Goal: Task Accomplishment & Management: Manage account settings

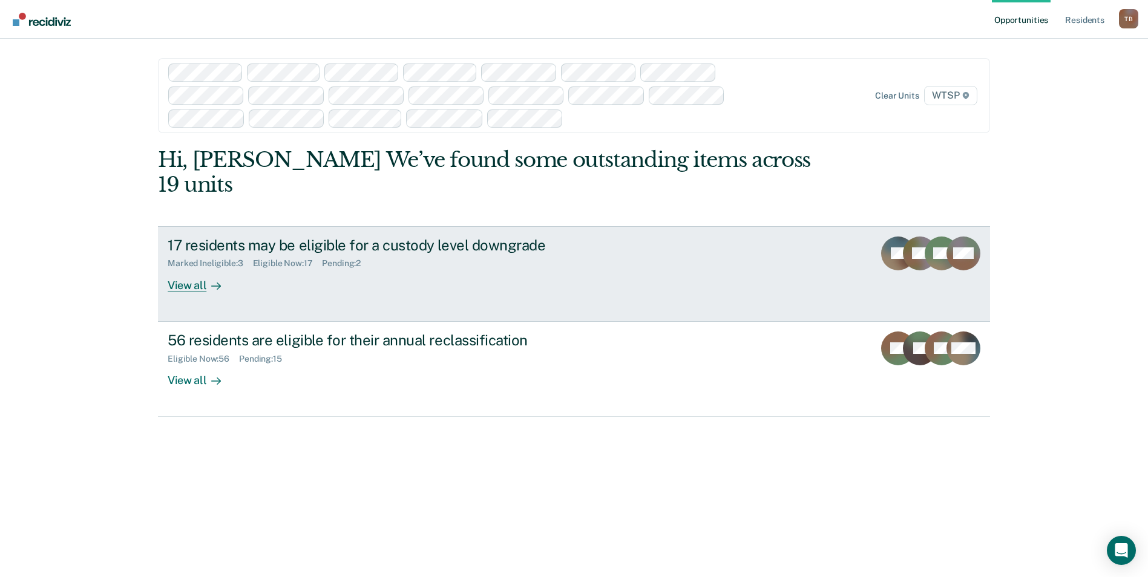
click at [193, 269] on div "View all" at bounding box center [202, 281] width 68 height 24
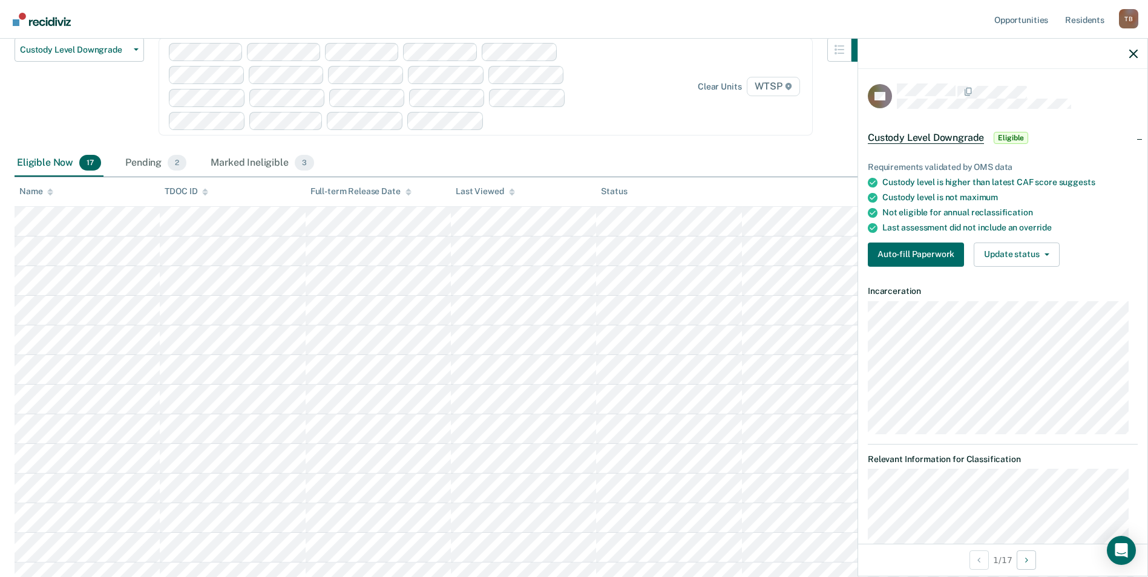
scroll to position [92, 0]
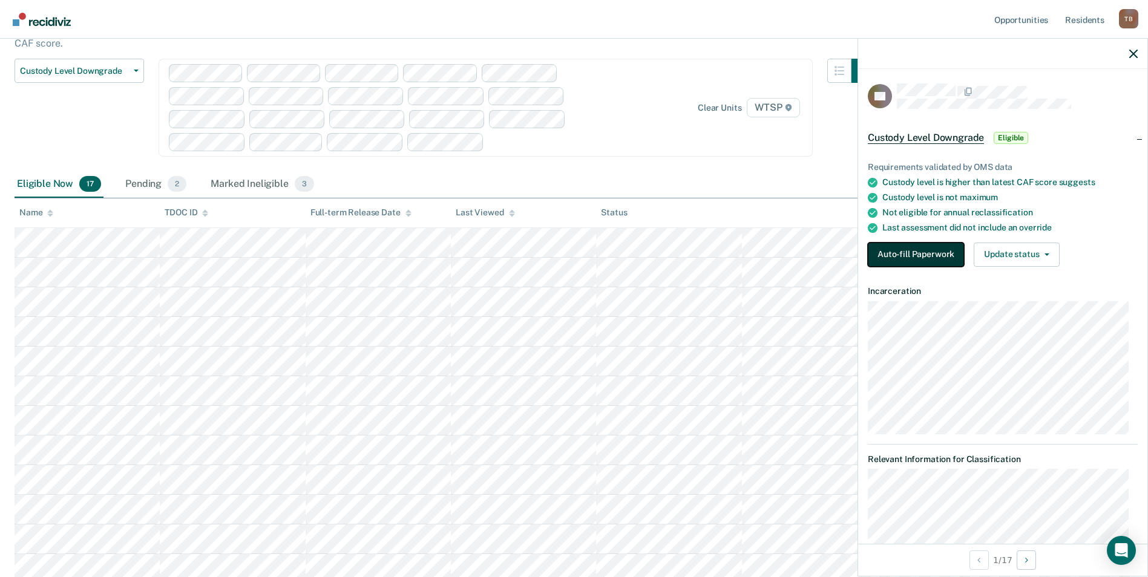
click at [941, 255] on button "Auto-fill Paperwork" at bounding box center [916, 255] width 96 height 24
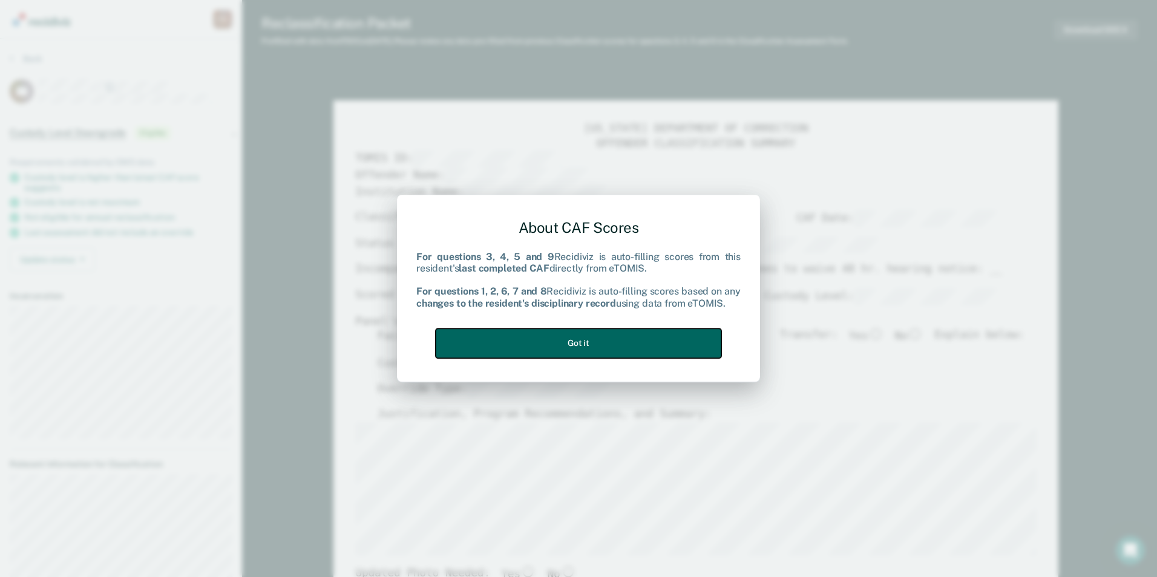
click at [589, 345] on button "Got it" at bounding box center [579, 344] width 286 height 30
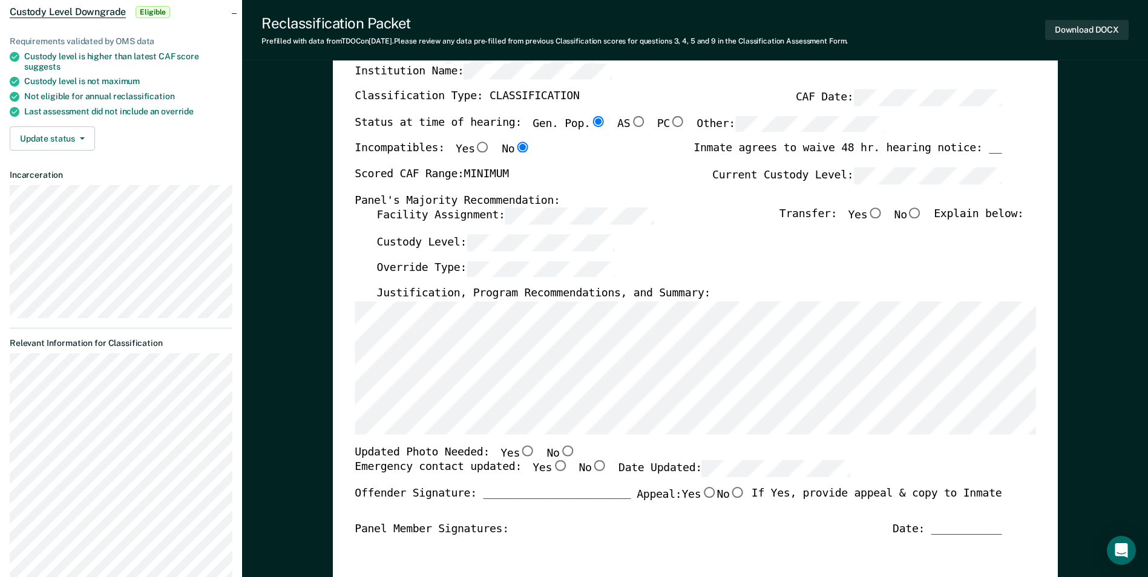
scroll to position [61, 0]
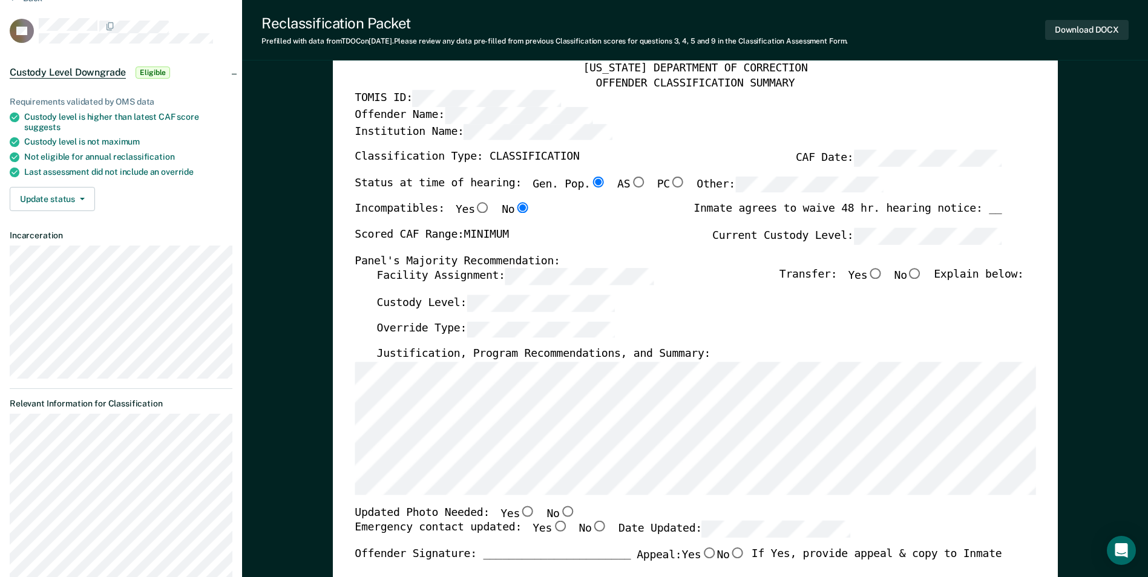
click at [695, 250] on div "Scored CAF Range: MINIMUM Current Custody Level:" at bounding box center [678, 241] width 647 height 27
click at [68, 197] on button "Update status" at bounding box center [52, 199] width 85 height 24
click at [213, 199] on div "Update status [PERSON_NAME] Mark Ineligible" at bounding box center [121, 199] width 223 height 24
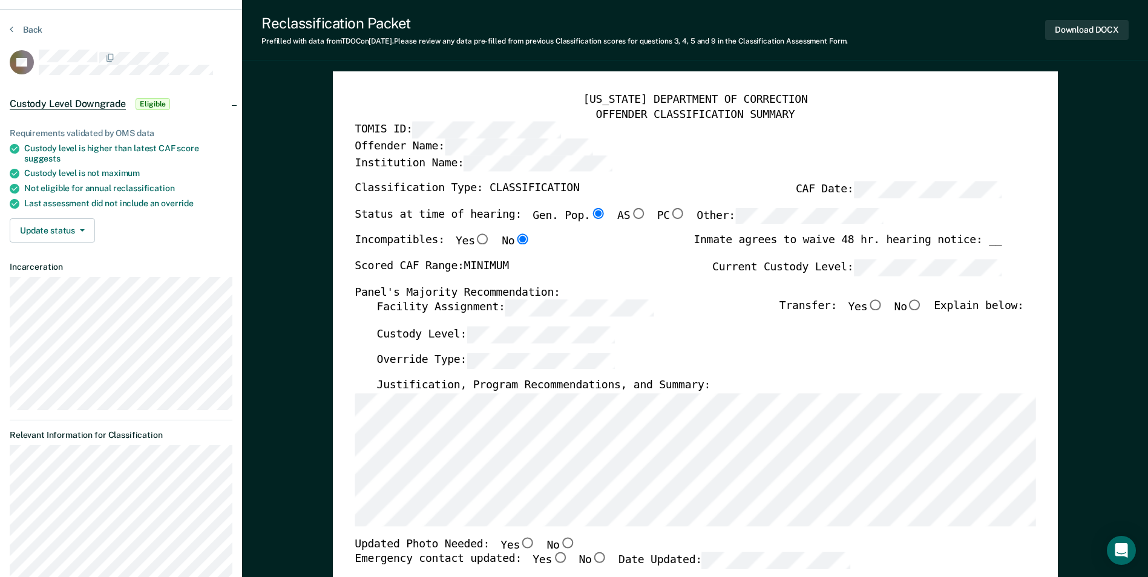
scroll to position [0, 0]
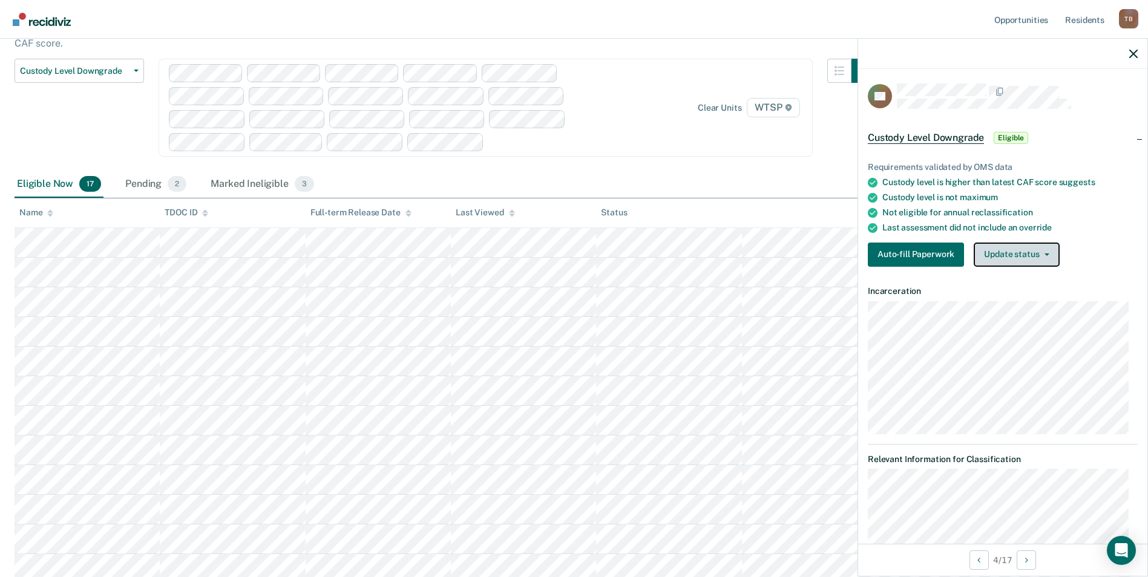
click at [1041, 260] on button "Update status" at bounding box center [1015, 255] width 85 height 24
click at [1105, 214] on div "Not eligible for annual reclassification" at bounding box center [1009, 213] width 255 height 10
click at [926, 250] on button "Auto-fill Paperwork" at bounding box center [916, 255] width 96 height 24
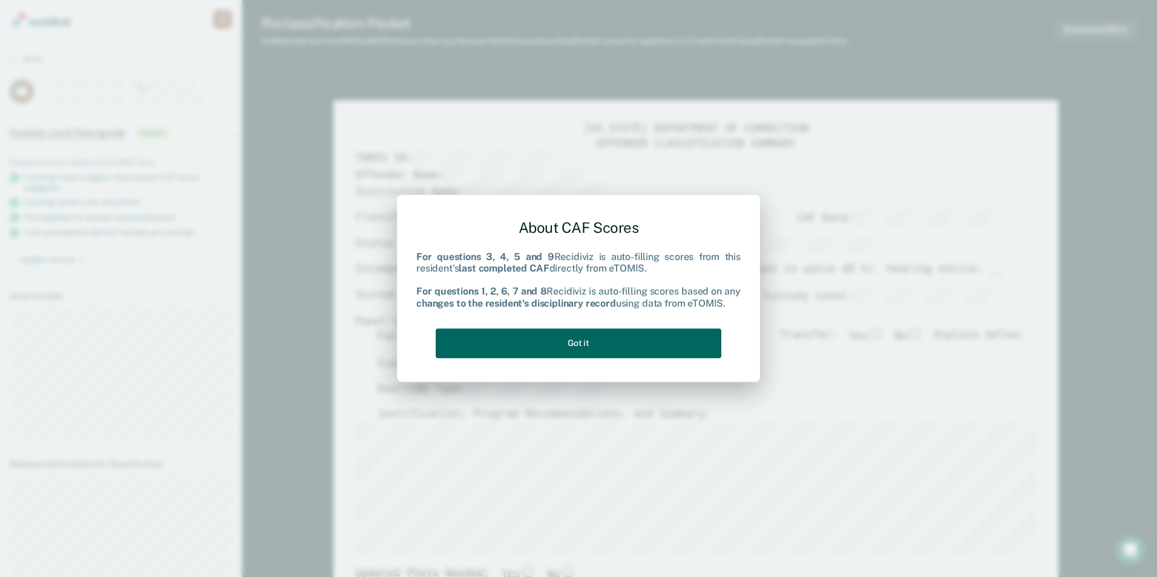
type textarea "x"
click at [695, 346] on button "Got it" at bounding box center [579, 344] width 286 height 30
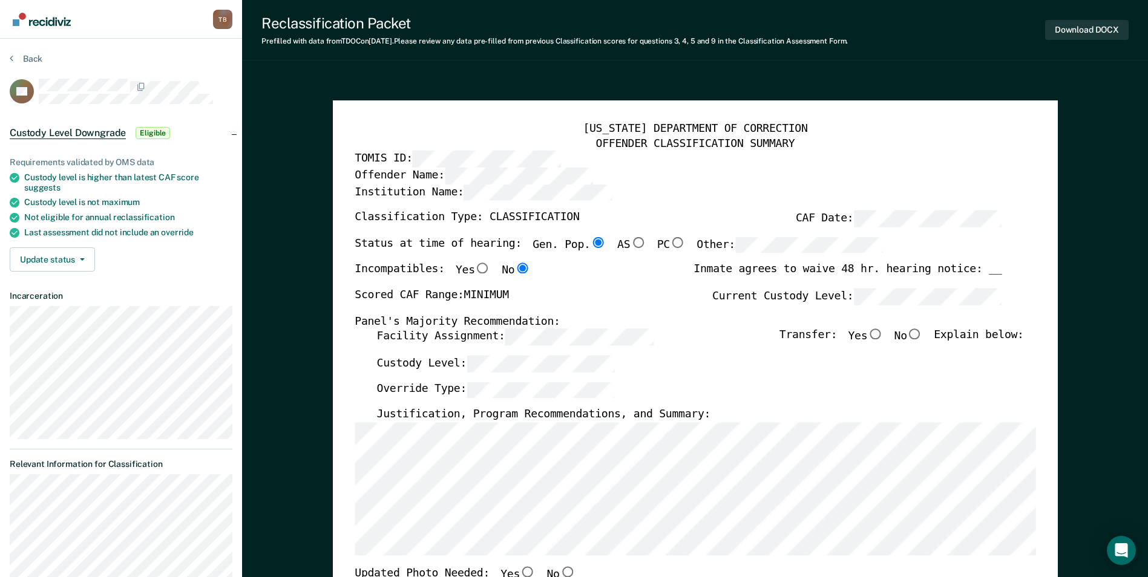
click at [19, 61] on button "Back" at bounding box center [26, 58] width 33 height 11
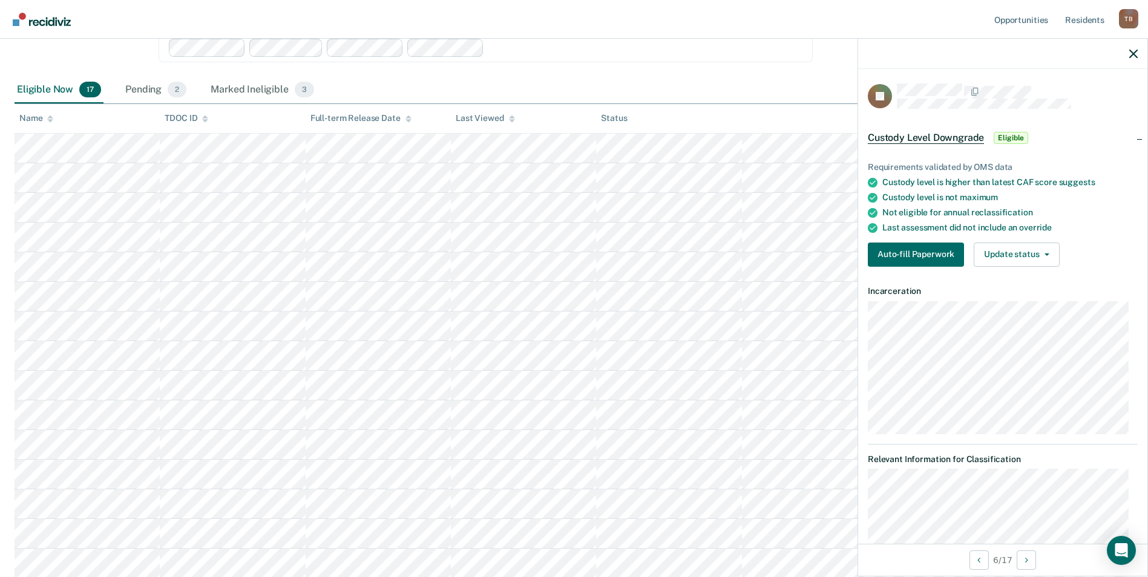
scroll to position [242, 0]
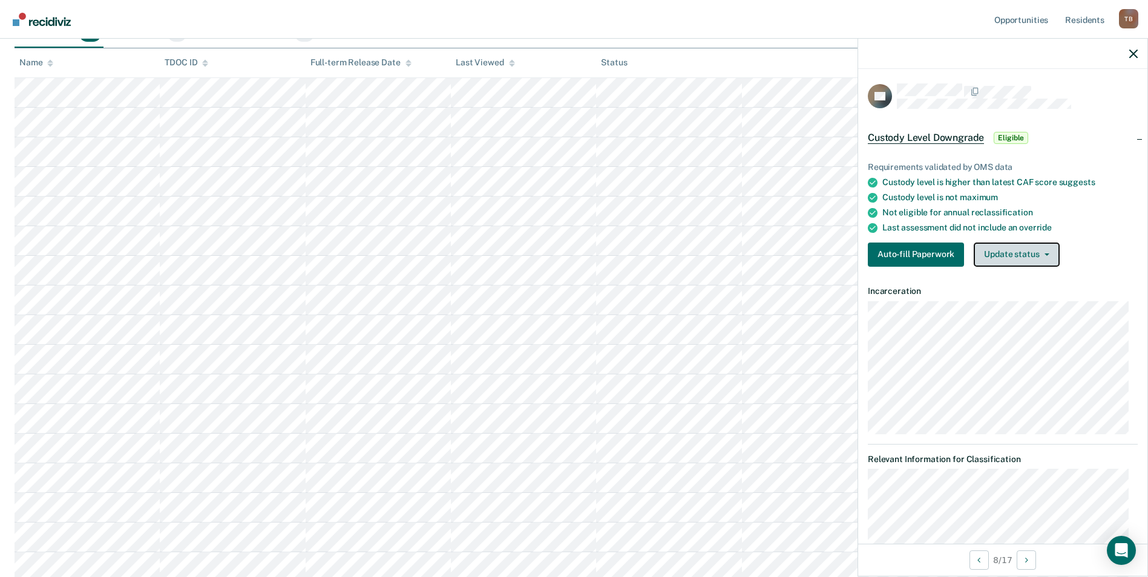
click at [1047, 256] on button "Update status" at bounding box center [1015, 255] width 85 height 24
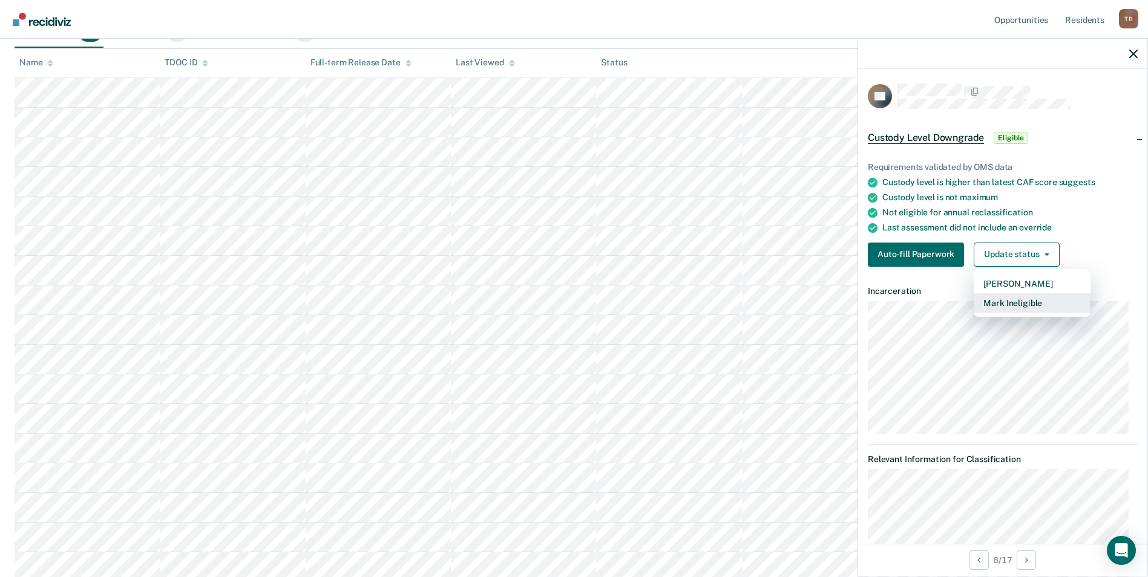
click at [1024, 298] on button "Mark Ineligible" at bounding box center [1031, 302] width 117 height 19
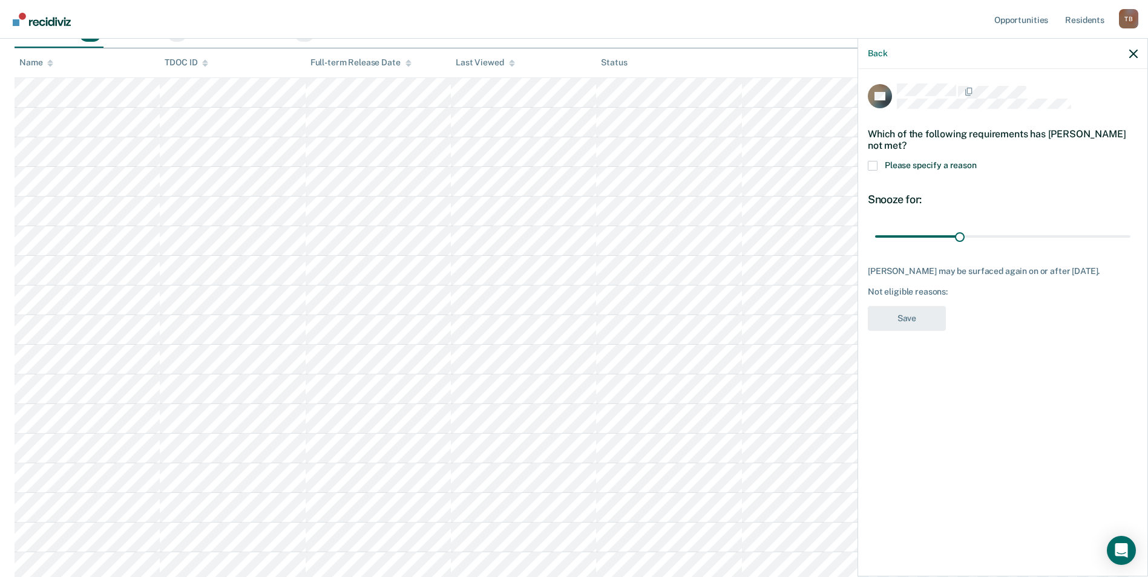
click at [875, 166] on span at bounding box center [873, 166] width 10 height 10
click at [977, 161] on input "Please specify a reason" at bounding box center [977, 161] width 0 height 0
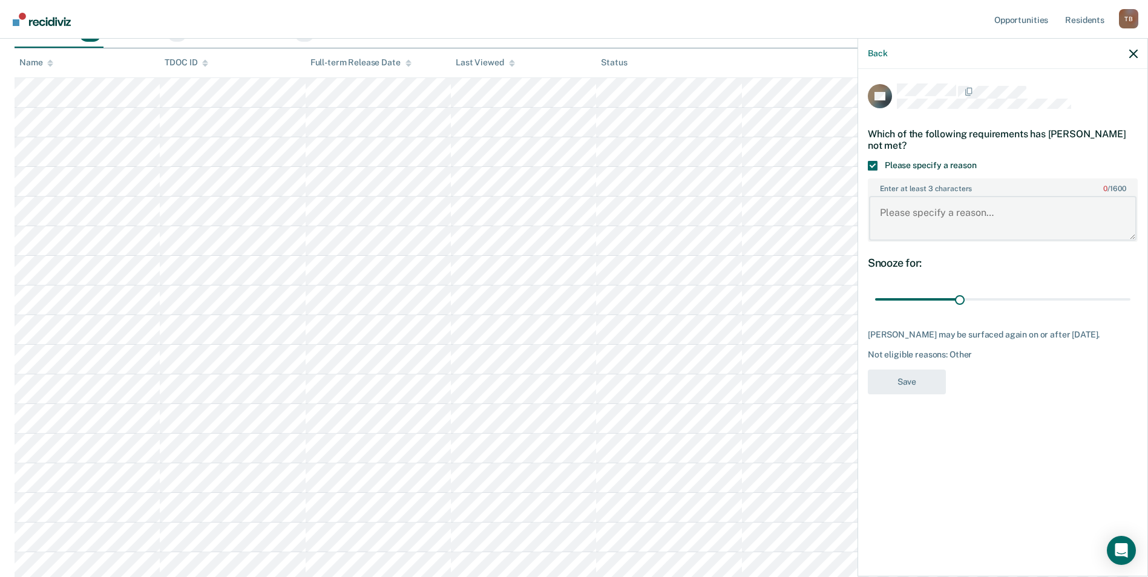
click at [919, 210] on textarea "Enter at least 3 characters 0 / 1600" at bounding box center [1002, 218] width 267 height 45
type textarea "pending pct and rca. failed [MEDICAL_DATA] write up in progress."
click at [910, 384] on button "Save" at bounding box center [907, 382] width 78 height 25
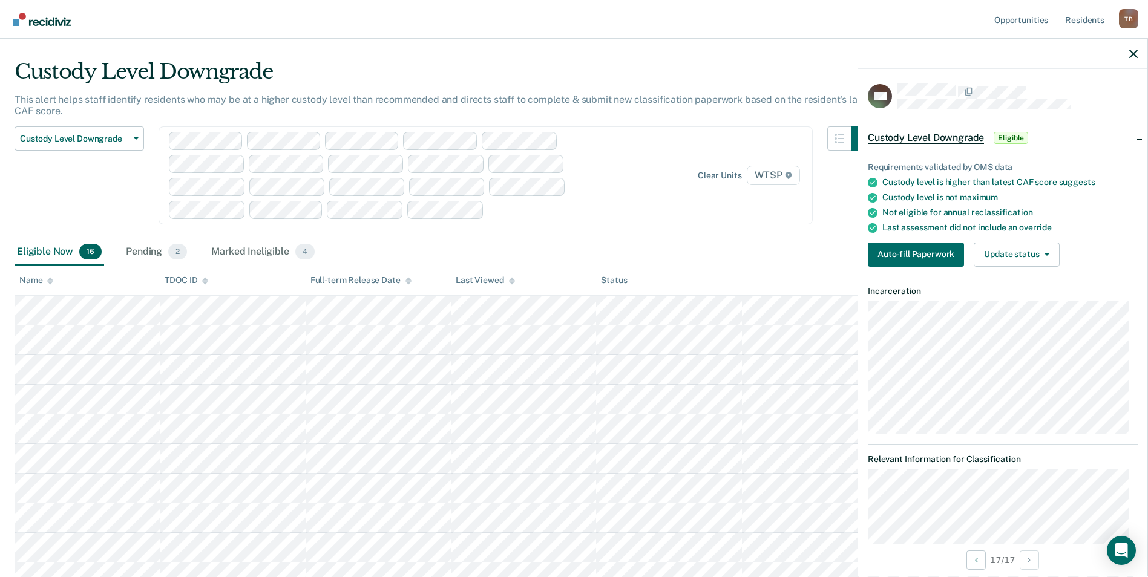
scroll to position [0, 0]
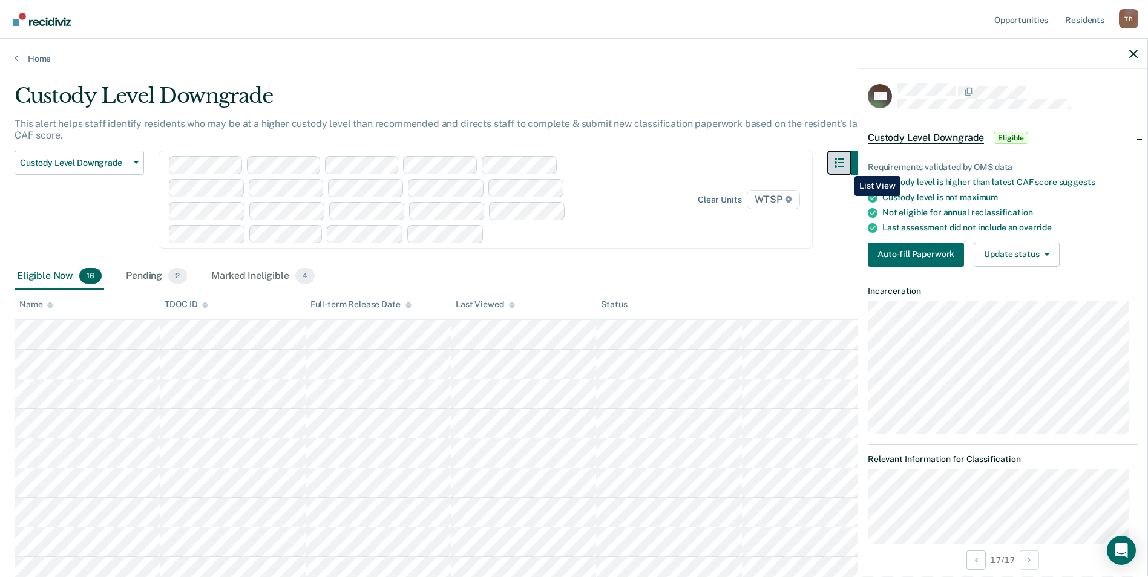
click at [844, 166] on icon "button" at bounding box center [839, 163] width 10 height 10
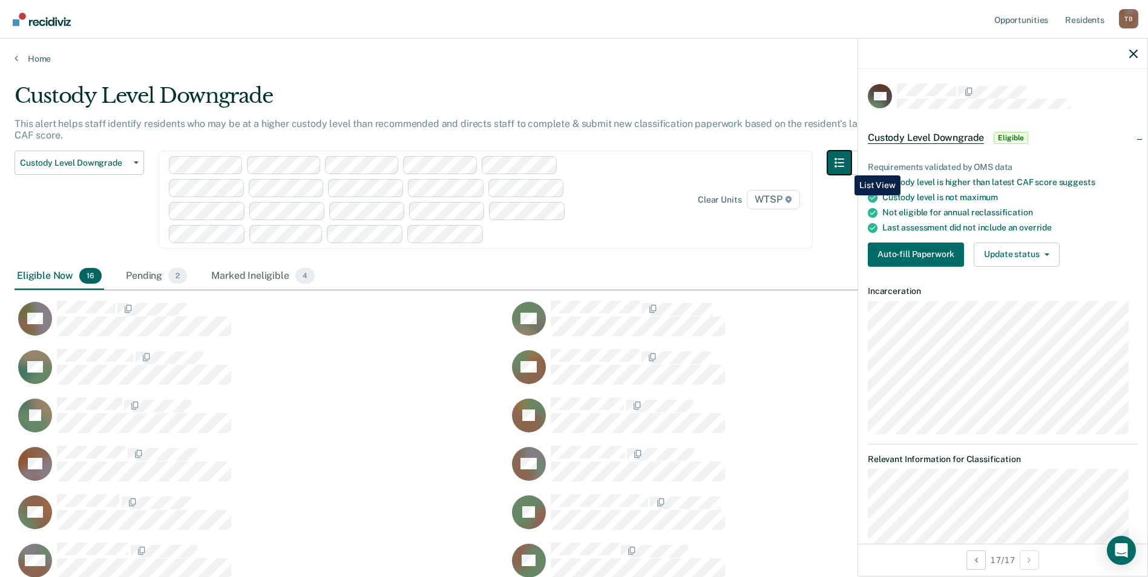
scroll to position [10, 10]
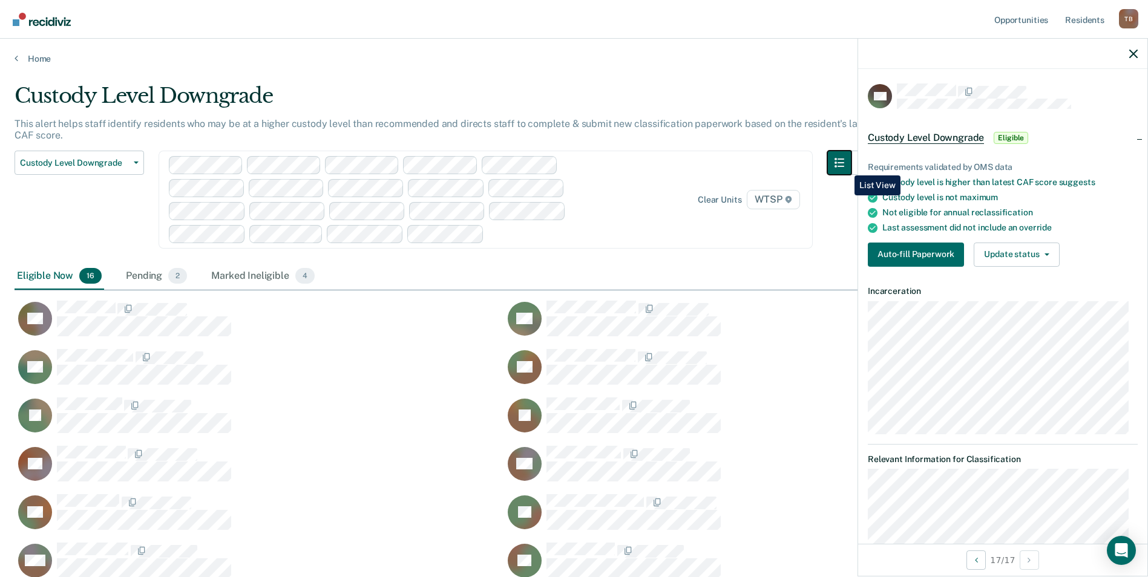
click at [844, 166] on icon "button" at bounding box center [839, 163] width 10 height 10
click at [843, 163] on icon "button" at bounding box center [839, 163] width 10 height 10
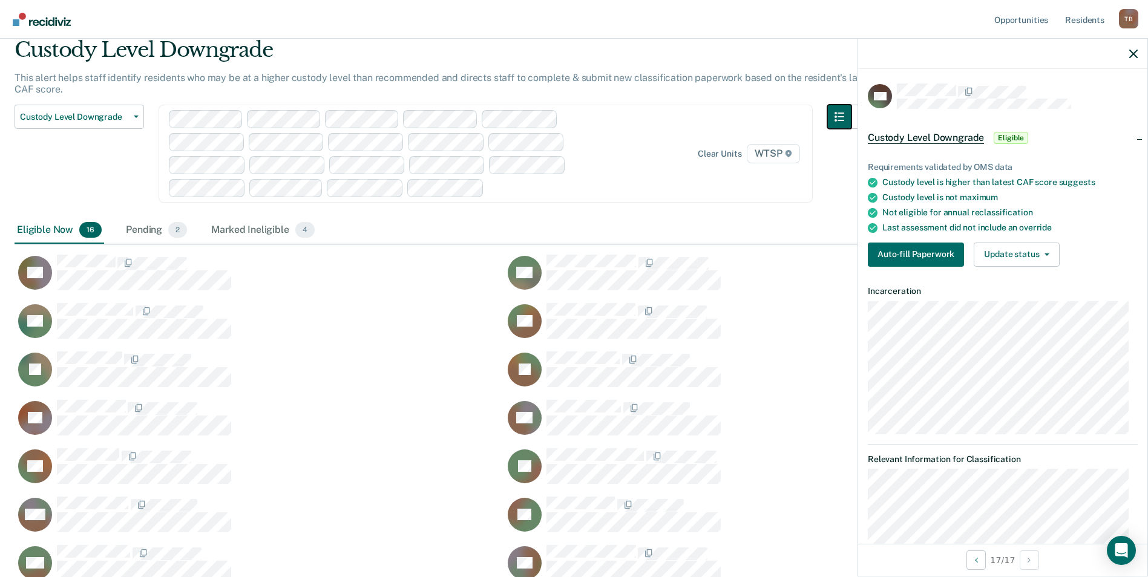
scroll to position [16, 0]
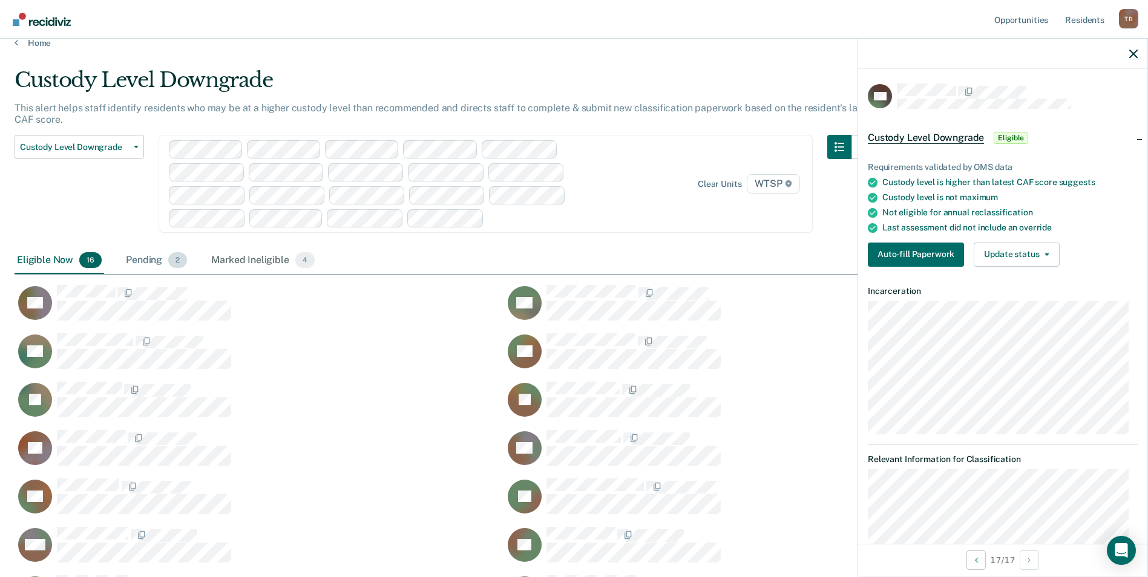
click at [134, 263] on div "Pending 2" at bounding box center [156, 260] width 66 height 27
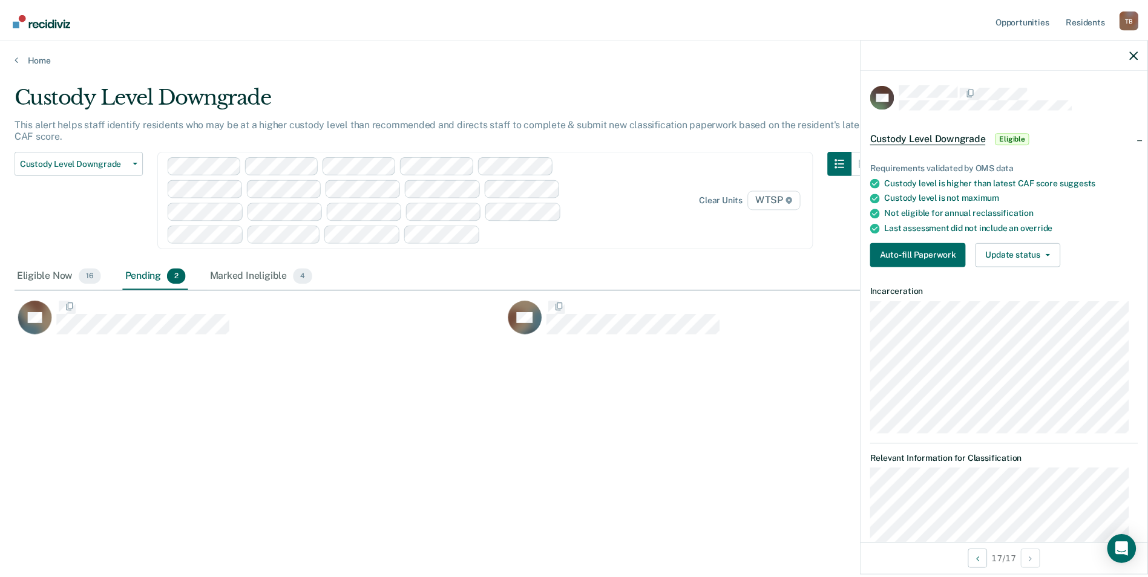
scroll to position [10, 10]
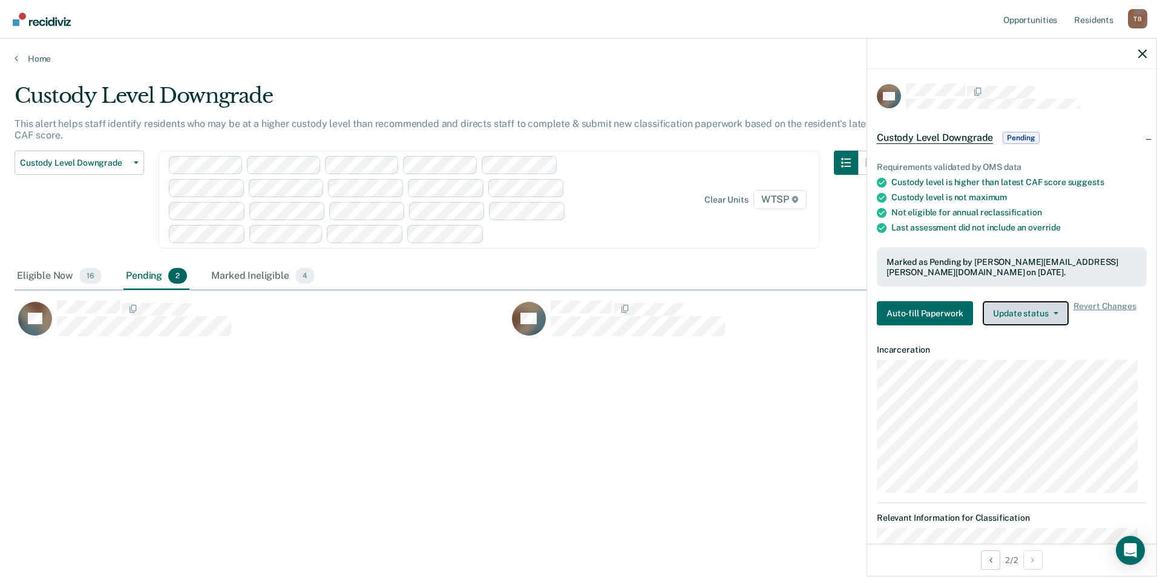
click at [1058, 318] on button "Update status" at bounding box center [1025, 313] width 85 height 24
click at [1101, 226] on div "Last assessment did not include an override" at bounding box center [1018, 228] width 255 height 10
click at [17, 59] on icon at bounding box center [17, 58] width 4 height 10
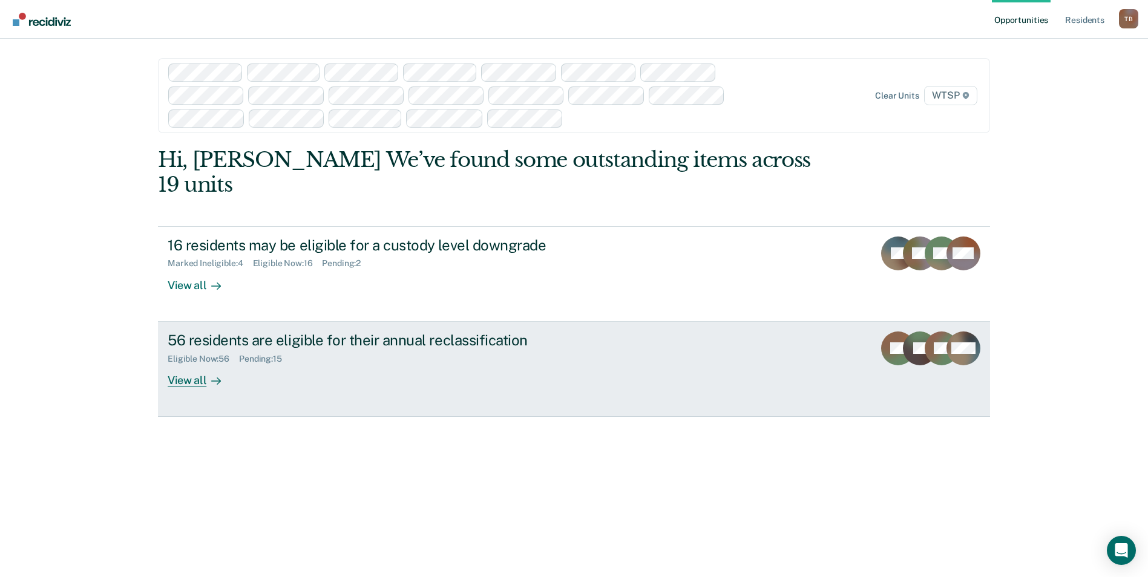
click at [654, 356] on link "56 residents are eligible for their annual reclassification Eligible Now : 56 P…" at bounding box center [574, 369] width 832 height 95
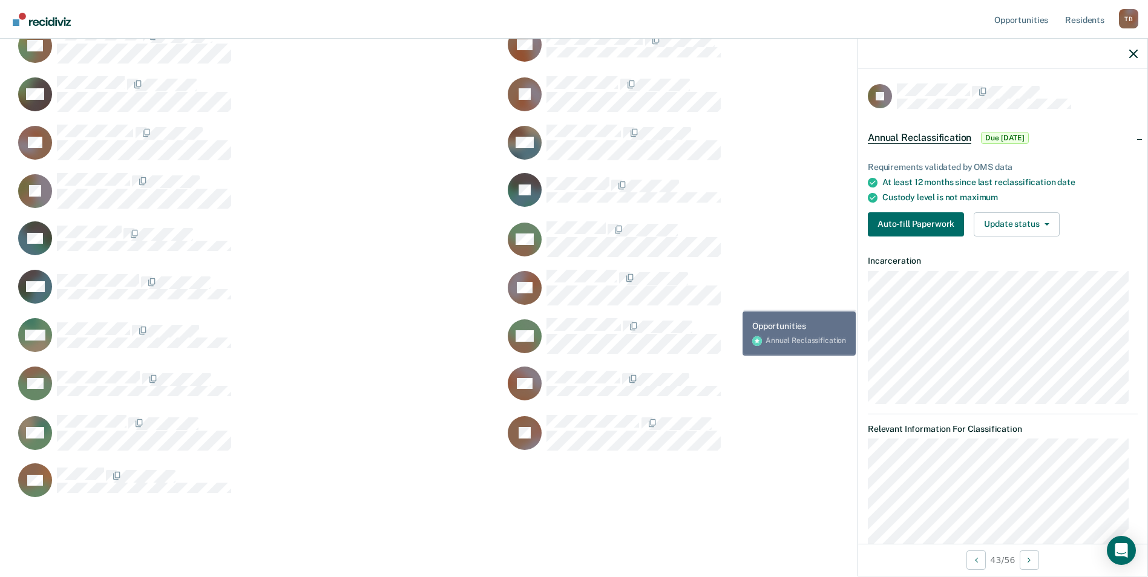
scroll to position [1150, 0]
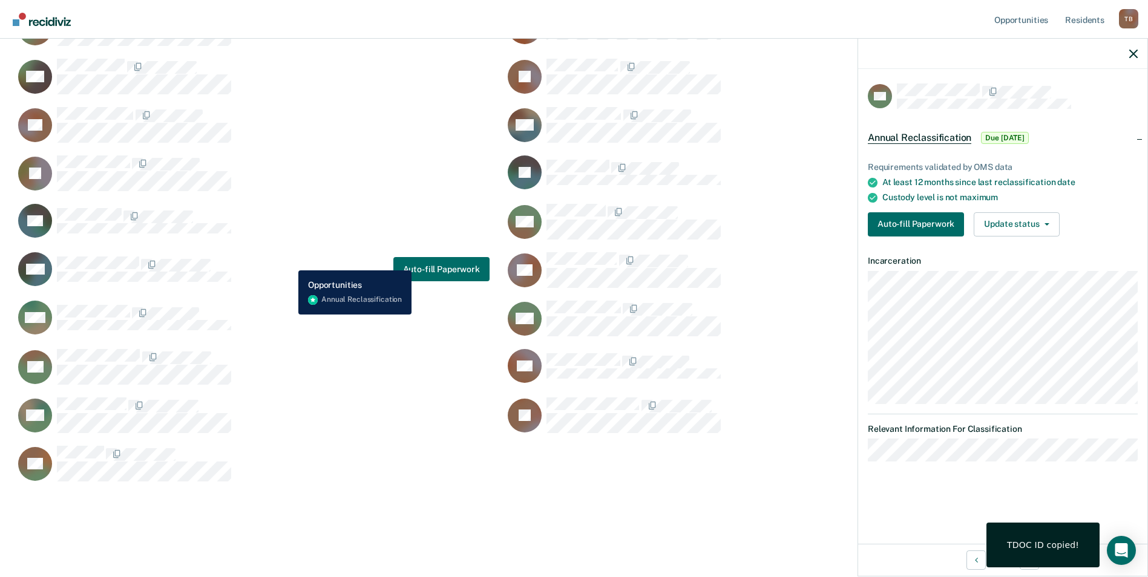
click at [289, 261] on div "WK Auto-fill Paperwork" at bounding box center [252, 269] width 475 height 35
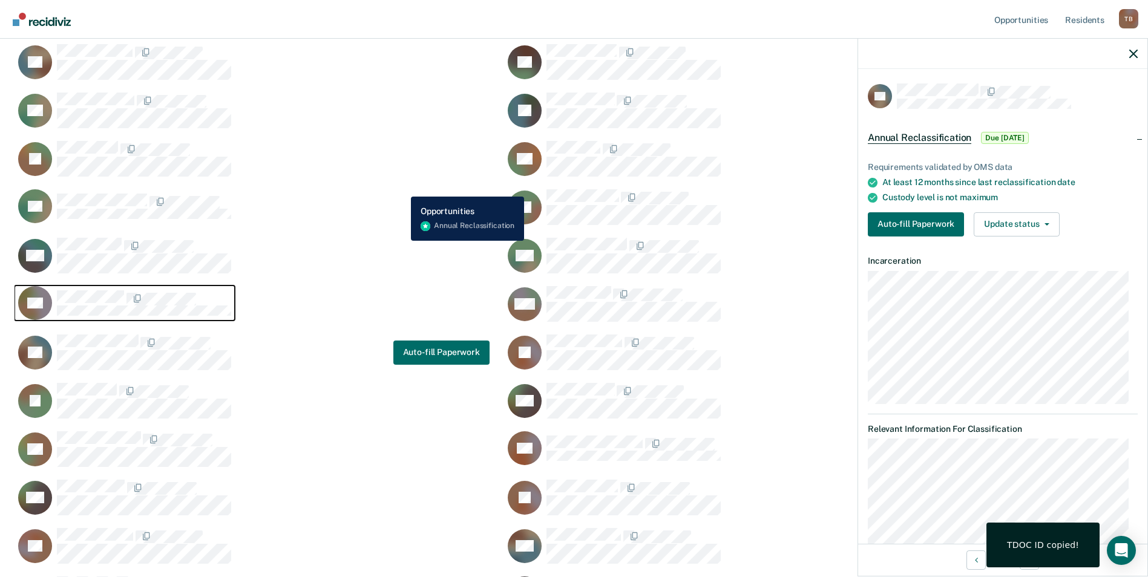
scroll to position [726, 0]
